Goal: Task Accomplishment & Management: Complete application form

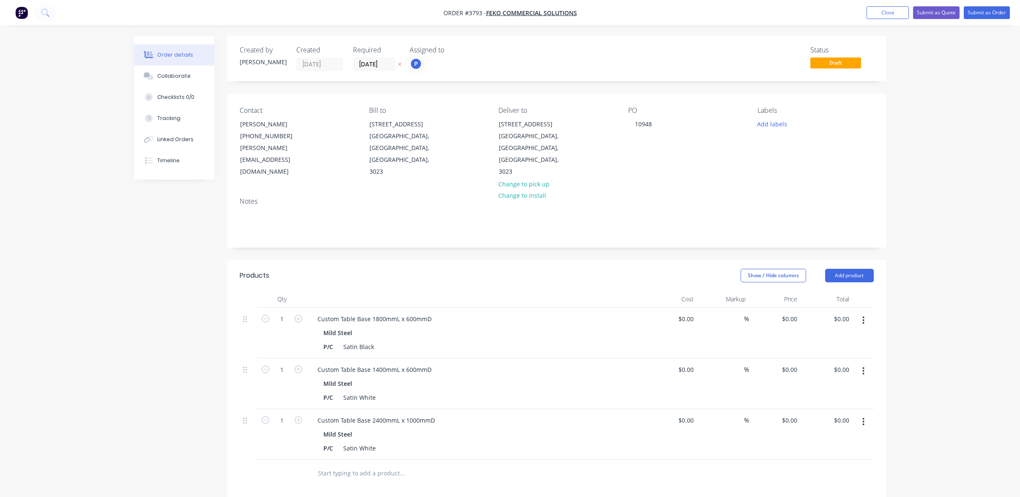
scroll to position [182, 0]
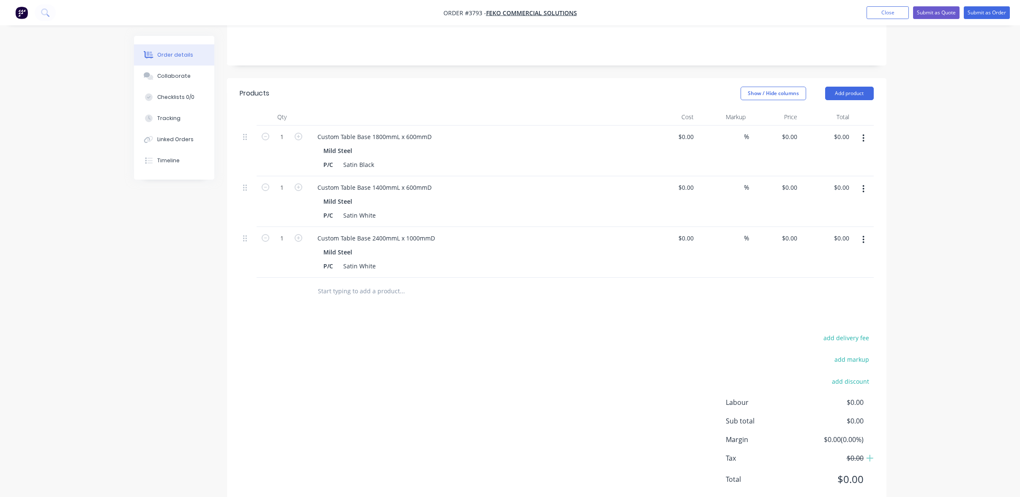
click at [442, 345] on div "add delivery fee add markup add discount Labour $0.00 Sub total $0.00 Margin $0…" at bounding box center [557, 413] width 634 height 163
click at [862, 235] on icon "button" at bounding box center [863, 239] width 2 height 9
click at [848, 273] on div "Duplicate" at bounding box center [833, 279] width 65 height 12
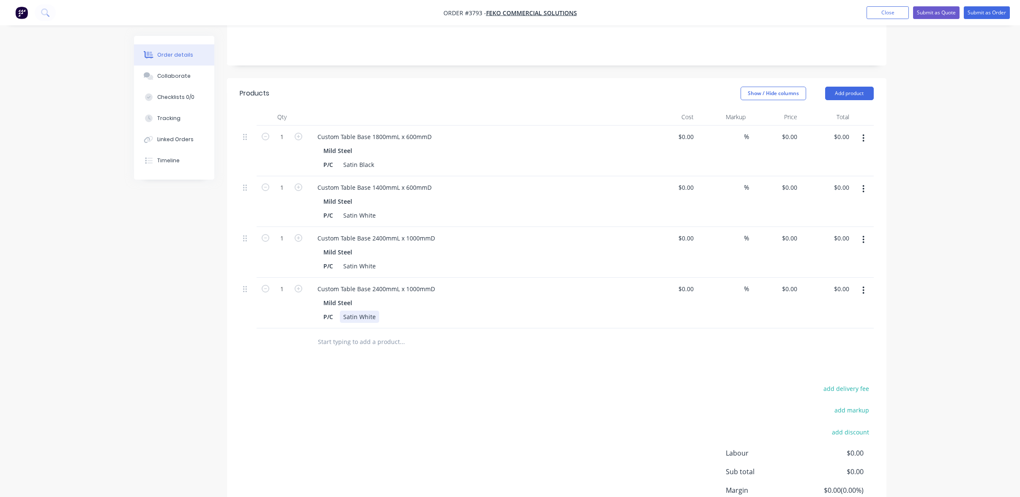
click at [416, 311] on div "P/C Satin White" at bounding box center [474, 317] width 309 height 12
drag, startPoint x: 439, startPoint y: 264, endPoint x: -32, endPoint y: 210, distance: 473.8
click at [0, 210] on html "Order #3793 - Feko Commercial Solutions Add product Close Submit as Quote Submi…" at bounding box center [510, 194] width 1020 height 753
paste div
click at [299, 285] on icon "button" at bounding box center [299, 289] width 8 height 8
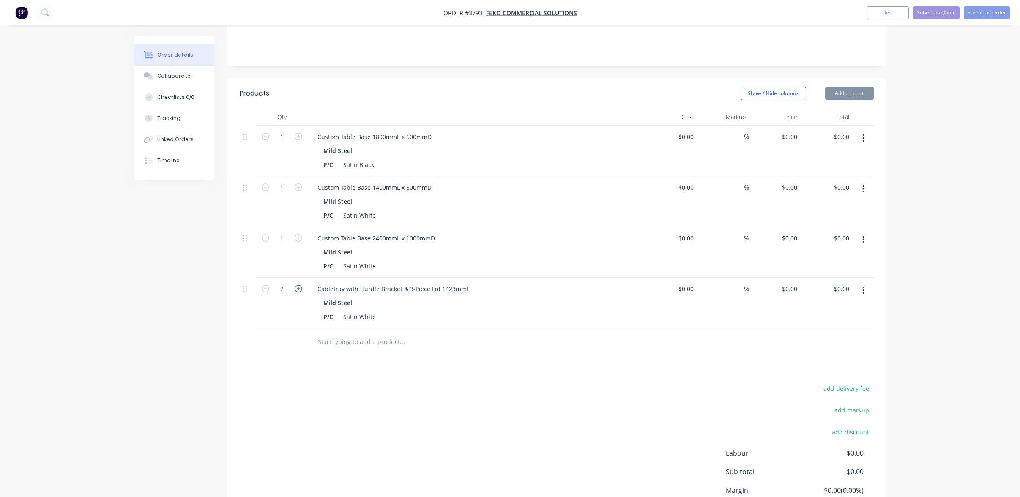
click at [299, 285] on icon "button" at bounding box center [299, 289] width 8 height 8
type input "3"
click at [301, 383] on div "add delivery fee add markup add discount Labour $0.00 Sub total $0.00 Margin $0…" at bounding box center [557, 464] width 634 height 163
click at [333, 283] on div "Cabletray with Hurdle Bracket & 3-Piece Lid 1423mmL" at bounding box center [394, 289] width 166 height 12
click at [475, 356] on div "Products Show / Hide columns Add product Qty Cost Markup Price Total 1 Custom T…" at bounding box center [556, 318] width 659 height 480
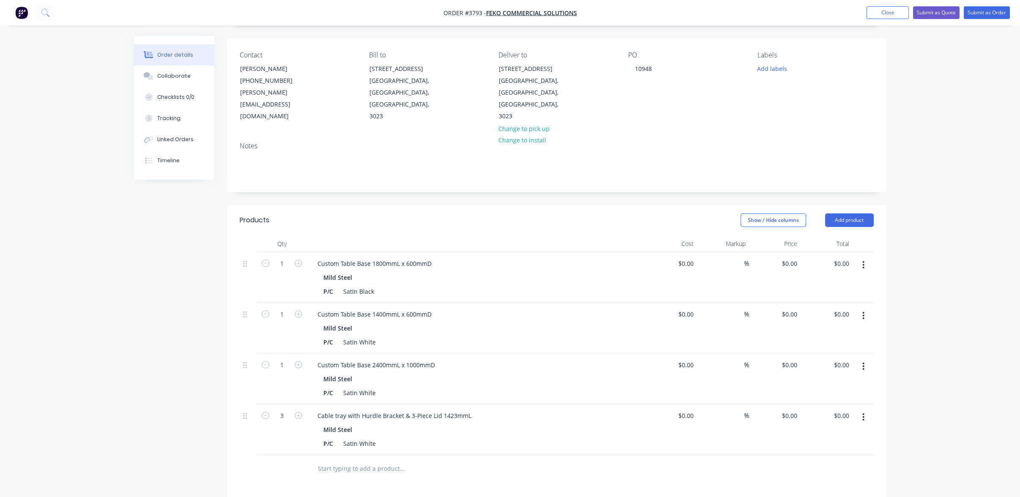
scroll to position [0, 0]
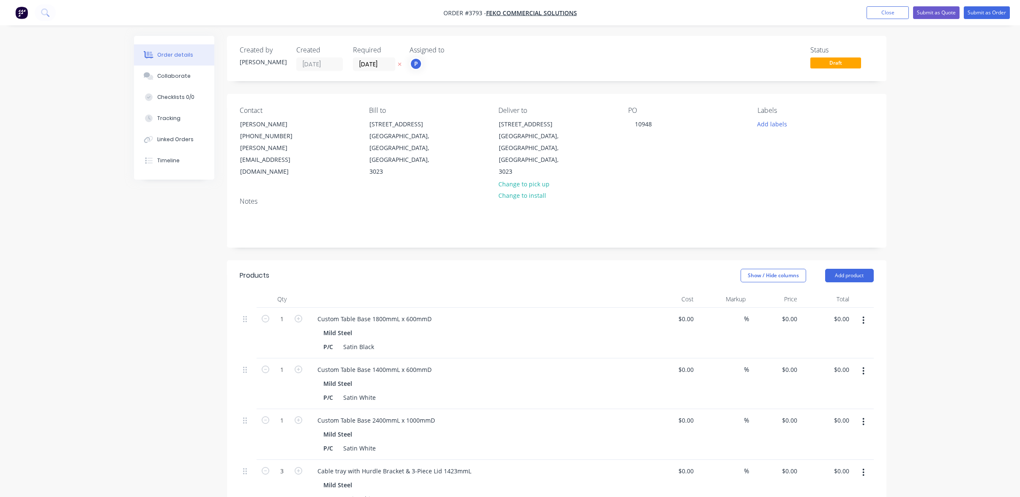
click at [358, 213] on div "Notes" at bounding box center [556, 219] width 659 height 57
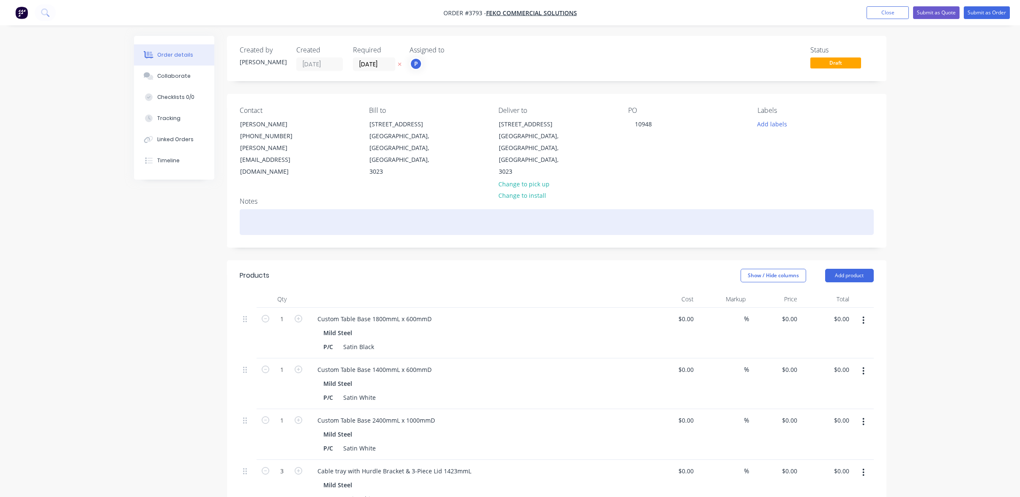
click at [351, 209] on div at bounding box center [557, 222] width 634 height 26
paste div
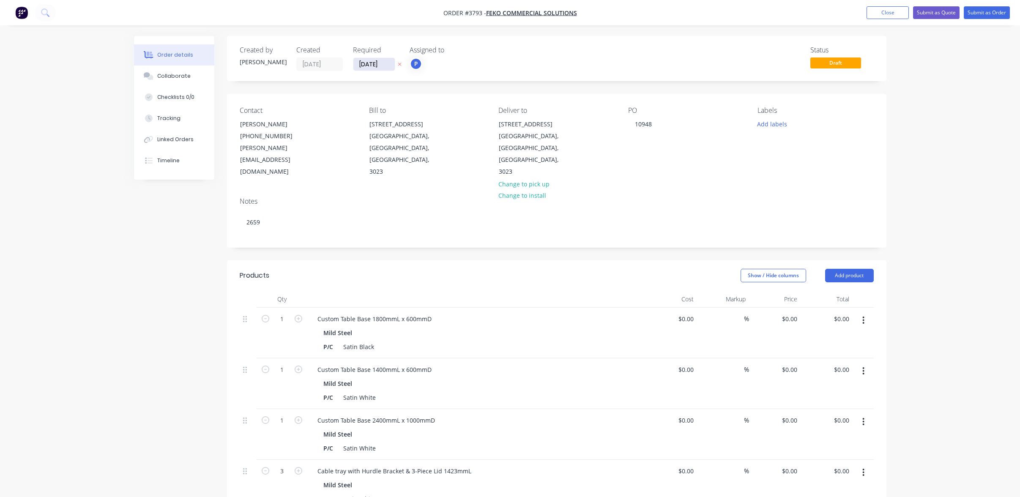
click at [373, 64] on input "[DATE]" at bounding box center [373, 64] width 41 height 13
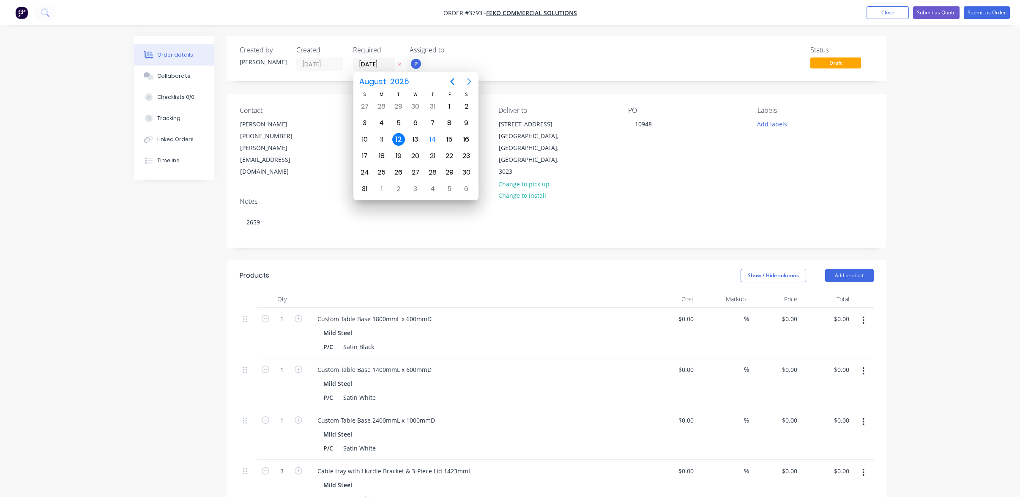
click at [461, 79] on button "Next page" at bounding box center [469, 81] width 17 height 17
click at [445, 111] on div "5" at bounding box center [449, 106] width 13 height 13
type input "[DATE]"
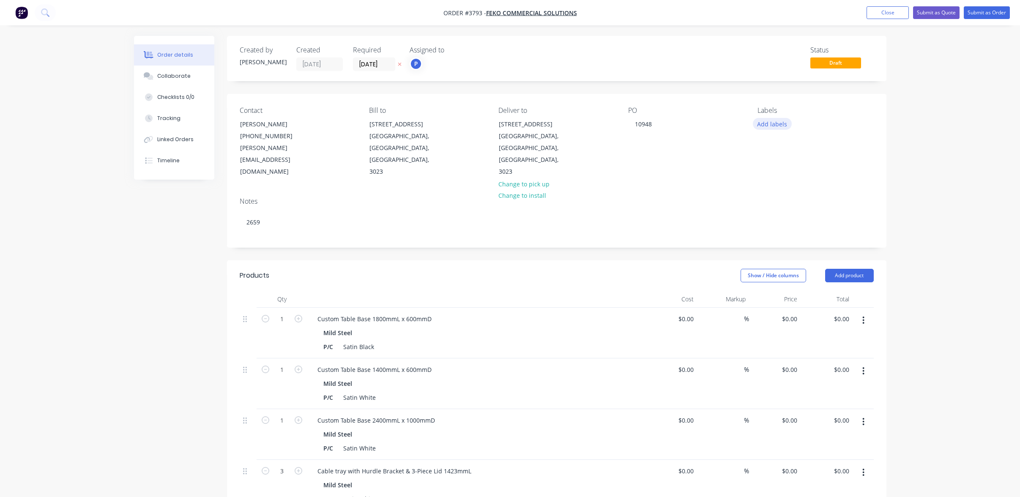
click at [771, 123] on button "Add labels" at bounding box center [772, 123] width 39 height 11
click at [801, 248] on div "A3-Laser" at bounding box center [794, 249] width 28 height 9
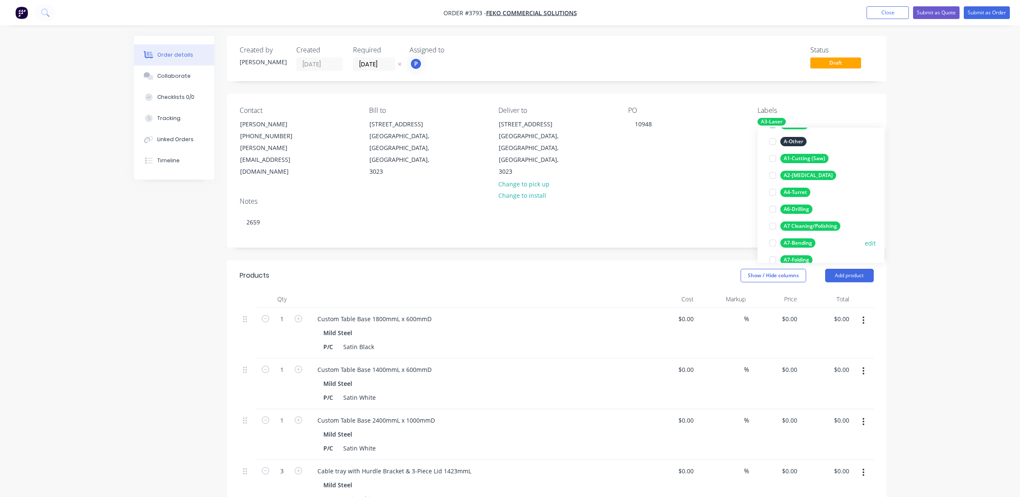
scroll to position [127, 0]
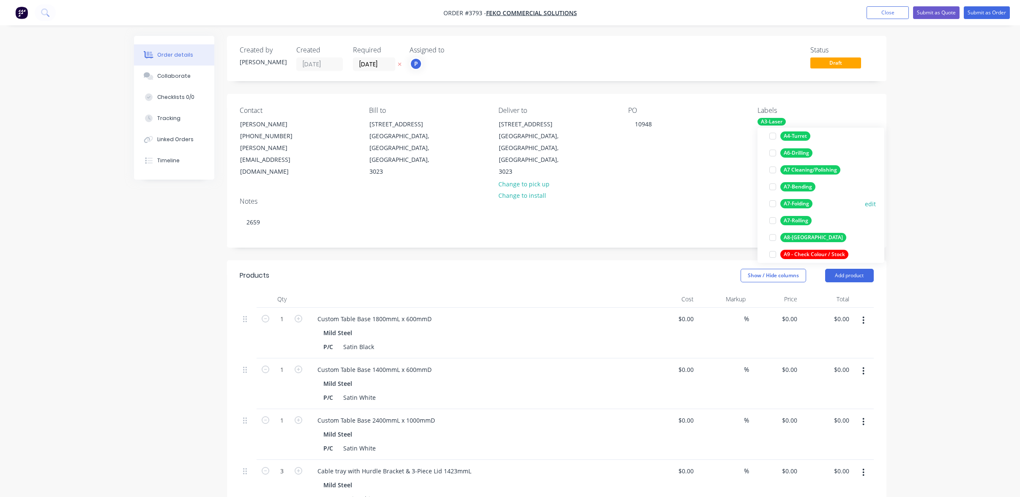
click at [800, 206] on div "A7-Folding" at bounding box center [796, 203] width 32 height 9
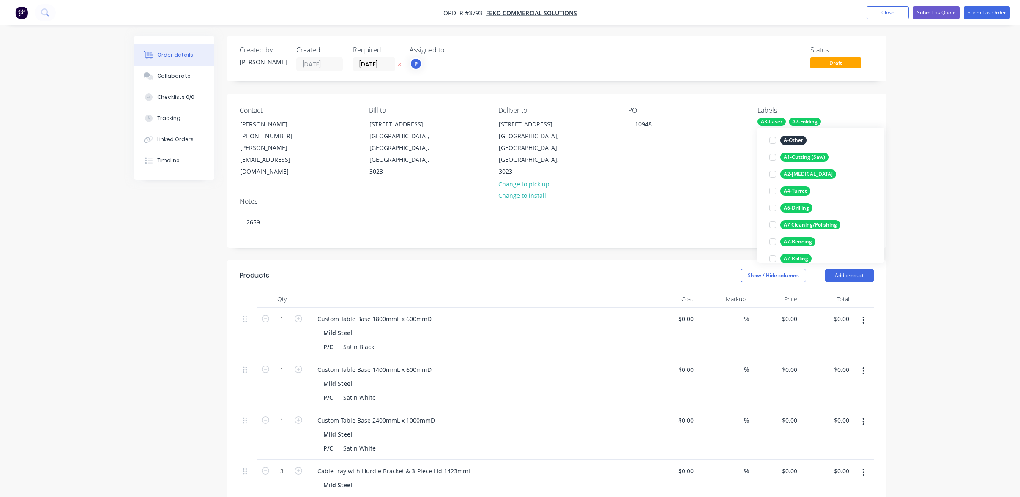
scroll to position [177, 0]
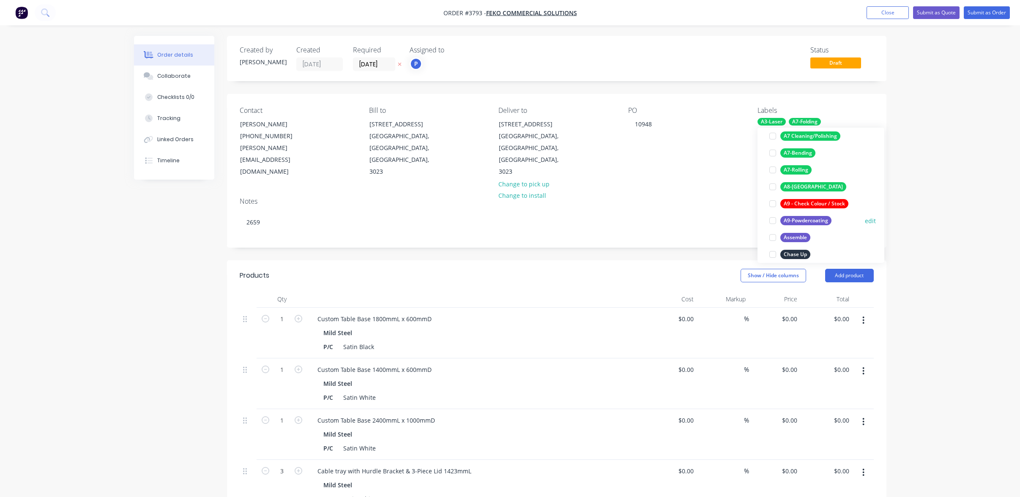
click at [816, 221] on div "A9-Powdercoating" at bounding box center [805, 220] width 51 height 9
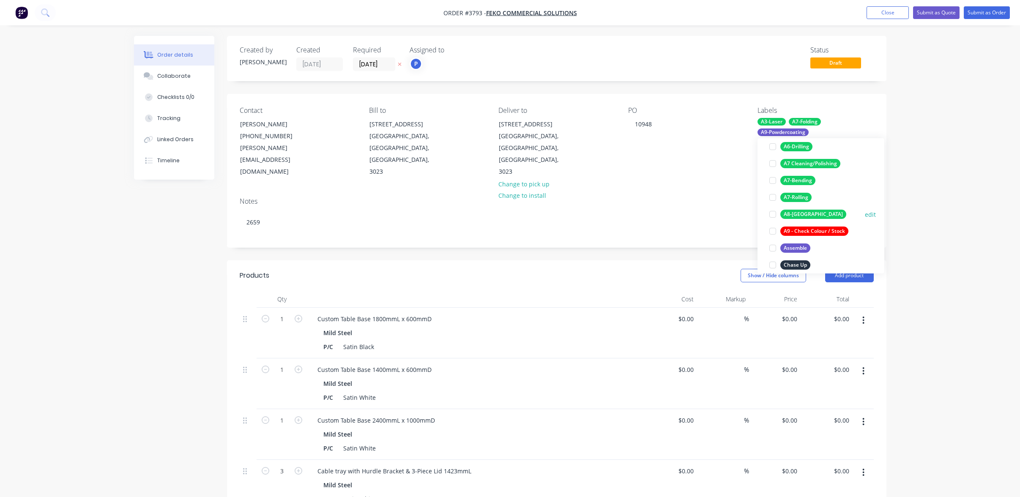
click at [799, 212] on div "A8-[GEOGRAPHIC_DATA]" at bounding box center [813, 214] width 66 height 9
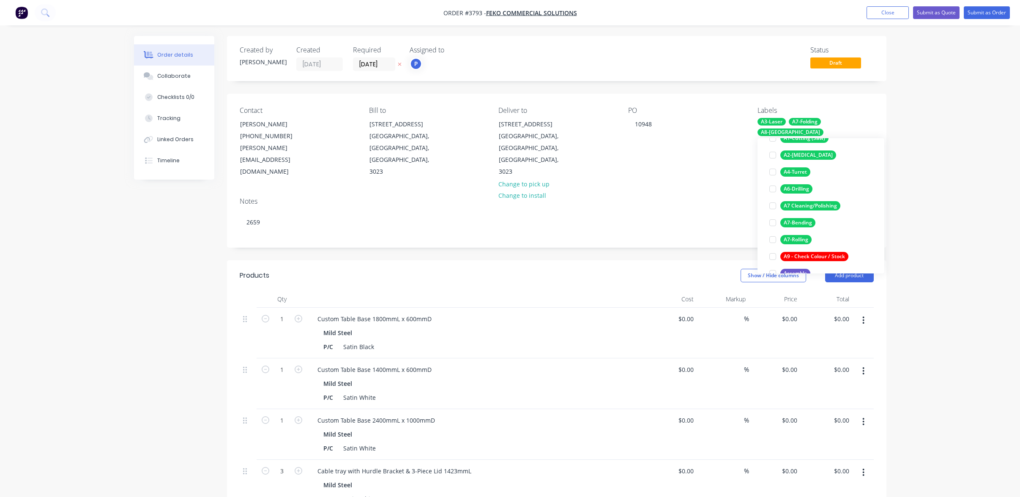
scroll to position [68, 0]
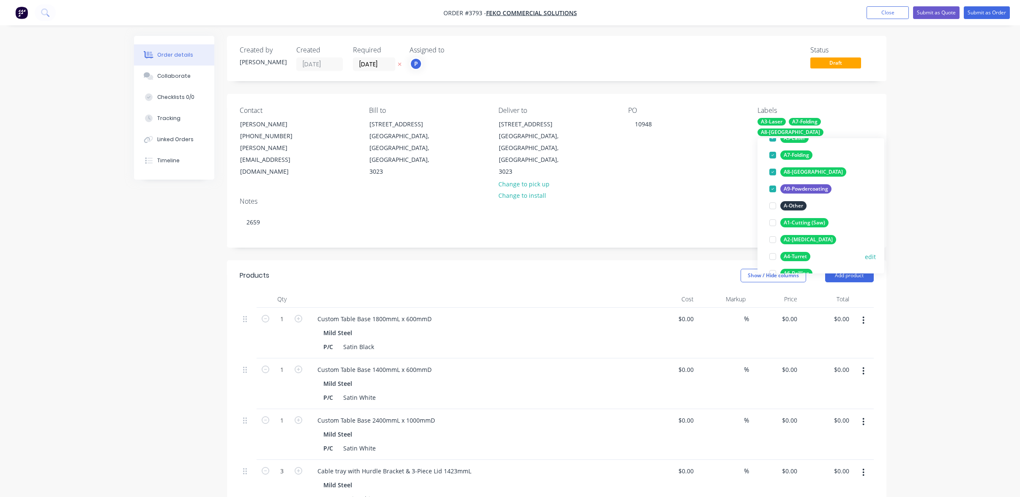
click at [812, 252] on button "A4-Turret" at bounding box center [790, 257] width 48 height 12
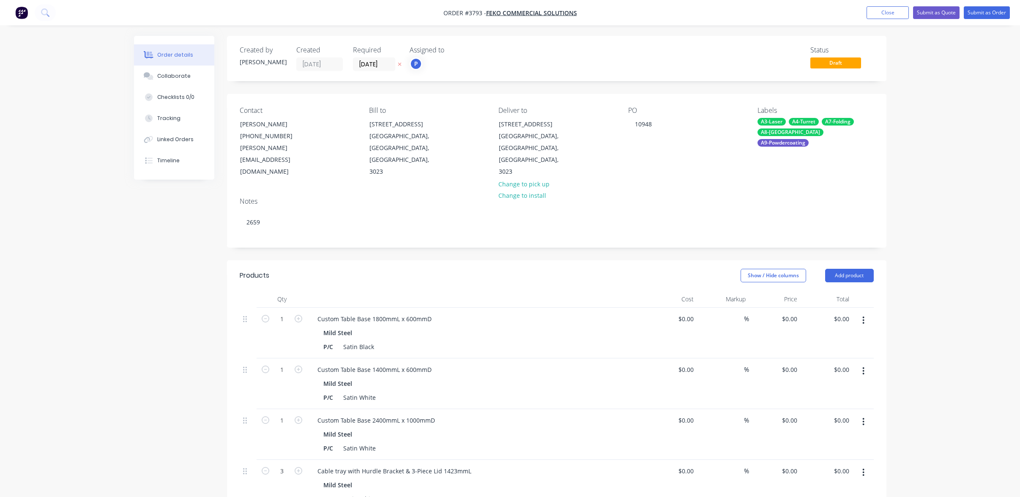
drag, startPoint x: 1016, startPoint y: 241, endPoint x: 941, endPoint y: 233, distance: 75.6
click at [1015, 241] on div "Order details Collaborate Checklists 0/0 Tracking Linked Orders Timeline Order …" at bounding box center [510, 376] width 1020 height 753
click at [986, 10] on button "Submit as Order" at bounding box center [986, 12] width 46 height 13
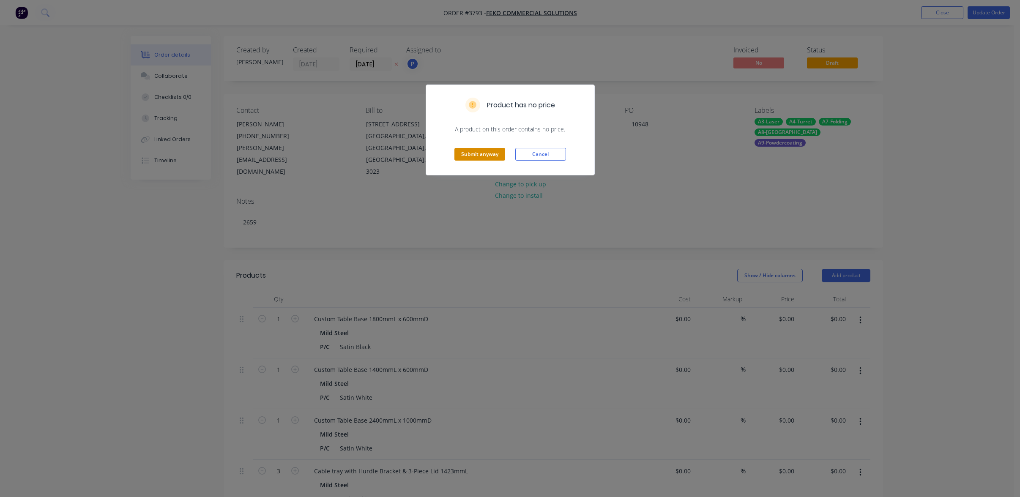
drag, startPoint x: 476, startPoint y: 163, endPoint x: 477, endPoint y: 158, distance: 4.7
click at [476, 162] on div "Submit anyway Cancel" at bounding box center [510, 154] width 168 height 41
click at [477, 157] on button "Submit anyway" at bounding box center [479, 154] width 51 height 13
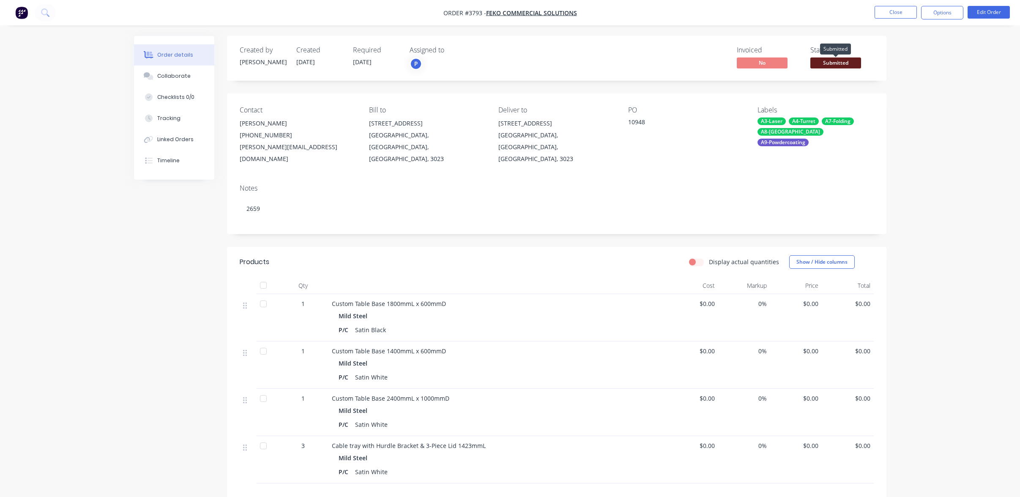
click at [848, 58] on span "Submitted" at bounding box center [835, 62] width 51 height 11
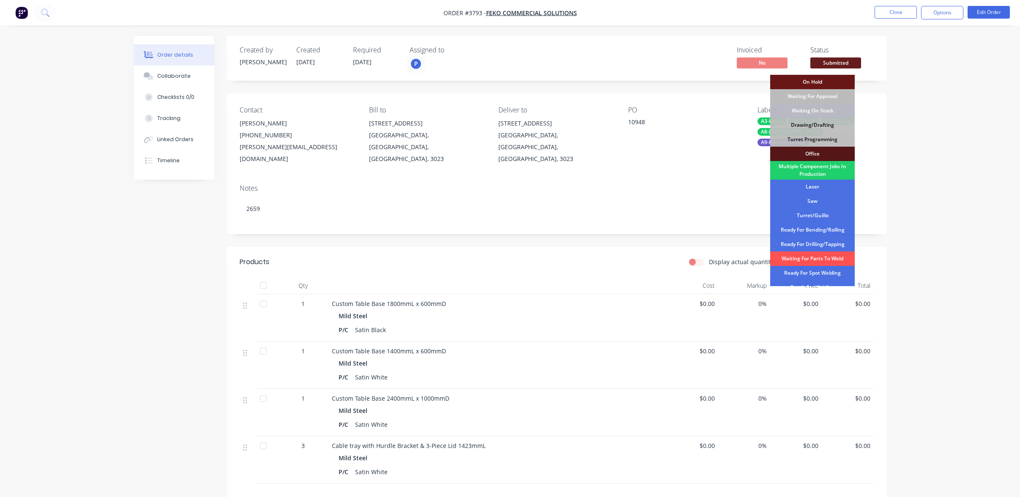
drag, startPoint x: 820, startPoint y: 138, endPoint x: 861, endPoint y: 114, distance: 47.9
click at [820, 139] on div "Turret Programming" at bounding box center [812, 139] width 85 height 14
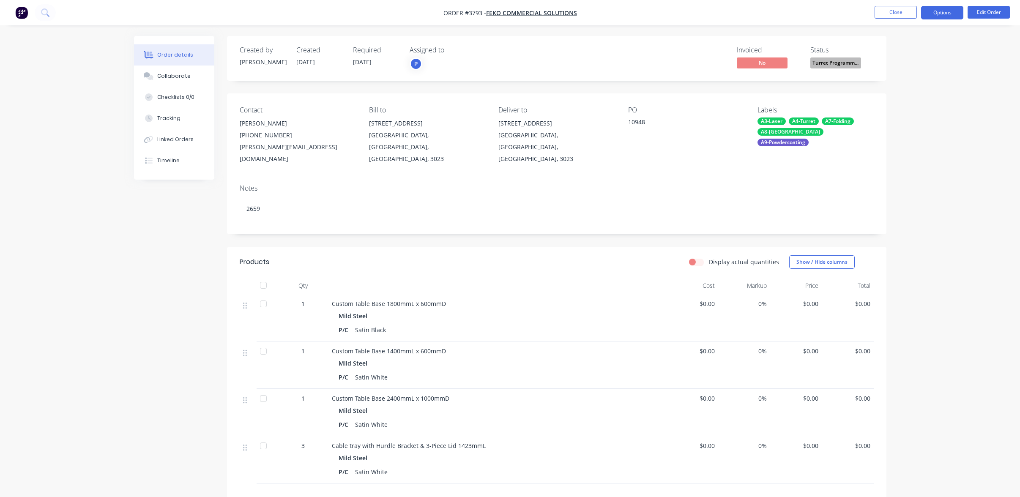
click at [933, 6] on button "Options" at bounding box center [942, 13] width 42 height 14
click at [921, 109] on button "Work Order" at bounding box center [916, 101] width 93 height 17
click at [906, 90] on div "Without pricing" at bounding box center [917, 85] width 78 height 12
